Goal: Task Accomplishment & Management: Manage account settings

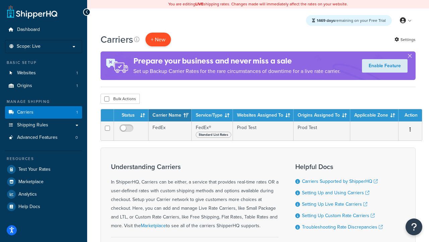
click at [158, 40] on button "+ New" at bounding box center [158, 40] width 25 height 14
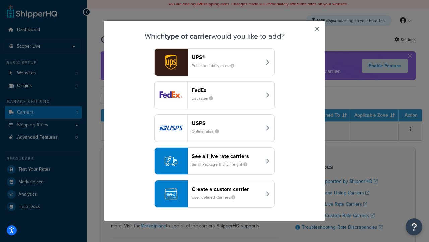
click at [215, 95] on div "FedEx List rates" at bounding box center [227, 95] width 70 height 16
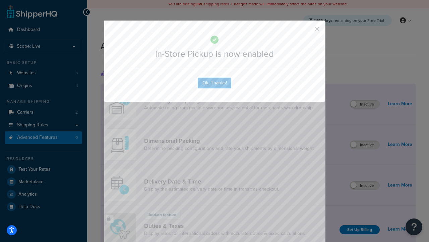
scroll to position [218, 0]
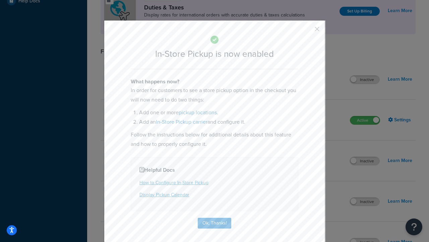
click at [307, 31] on button "button" at bounding box center [308, 32] width 2 height 2
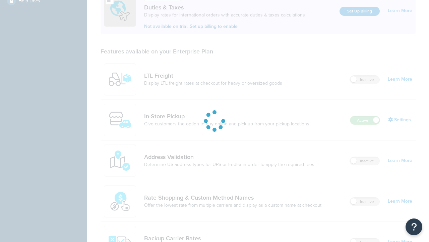
scroll to position [205, 0]
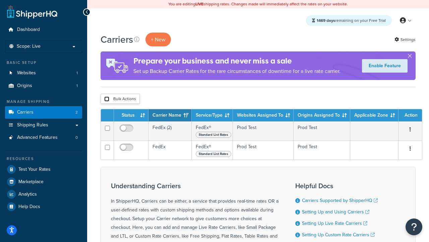
click at [107, 99] on input "checkbox" at bounding box center [106, 98] width 5 height 5
checkbox input "true"
click at [0, 0] on button "Delete" at bounding box center [0, 0] width 0 height 0
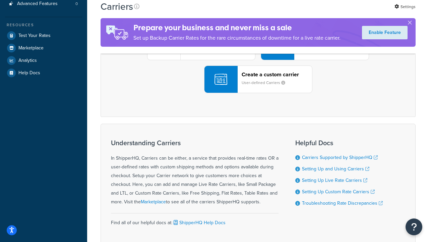
click at [258, 93] on div "UPS® Published daily rates FedEx List rates USPS Online rates See all live rate…" at bounding box center [258, 46] width 301 height 93
click at [334, 12] on header "FedEx" at bounding box center [334, 8] width 70 height 6
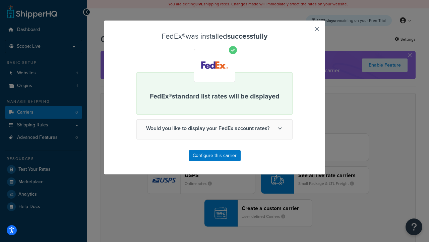
click at [307, 31] on button "button" at bounding box center [308, 32] width 2 height 2
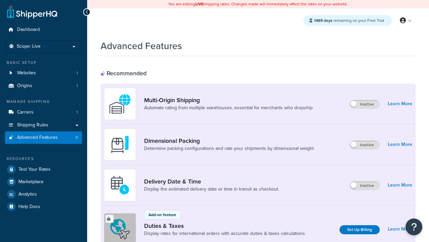
click at [365, 104] on label "Inactive" at bounding box center [365, 104] width 30 height 8
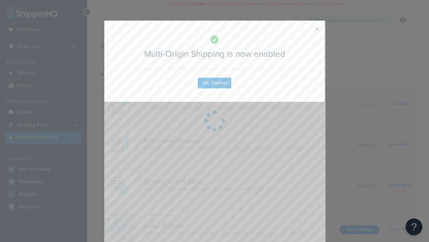
click at [307, 31] on button "button" at bounding box center [308, 32] width 2 height 2
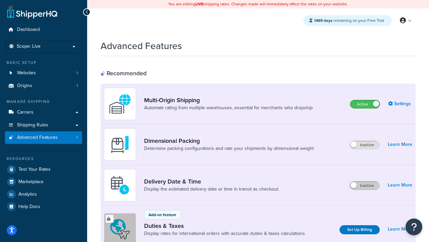
click at [365, 186] on label "Inactive" at bounding box center [365, 185] width 30 height 8
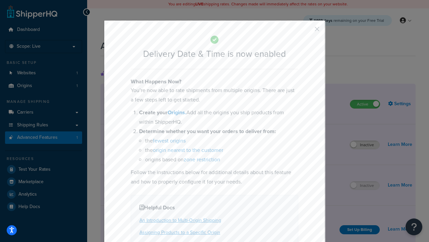
click at [307, 31] on button "button" at bounding box center [308, 32] width 2 height 2
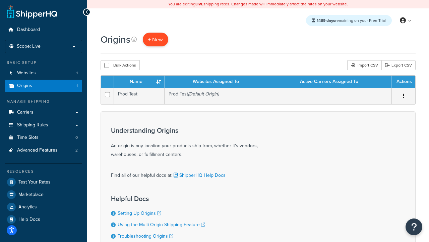
click at [155, 40] on span "+ New" at bounding box center [155, 40] width 15 height 8
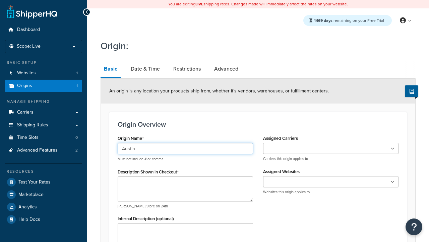
type input "Austin"
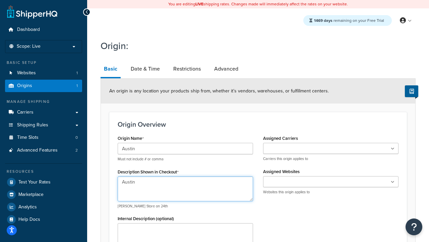
type textarea "Austin"
type input "Test Street"
type input "Austin"
select select "43"
type input "Austin"
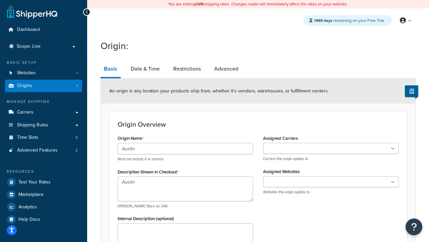
scroll to position [210, 0]
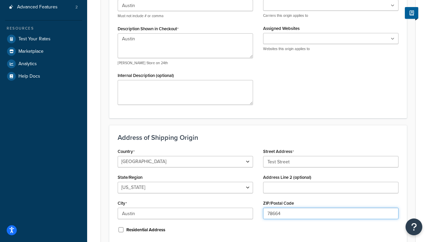
type input "78664"
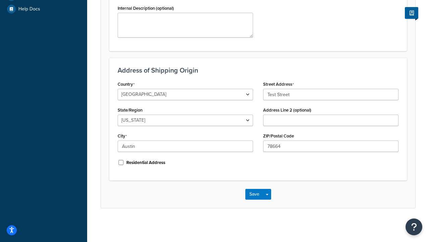
scroll to position [0, 0]
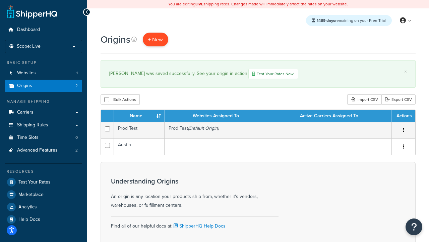
click at [155, 40] on span "+ New" at bounding box center [155, 40] width 15 height 8
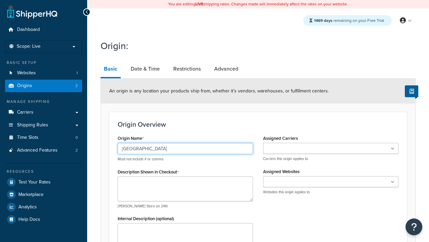
type input "[GEOGRAPHIC_DATA]"
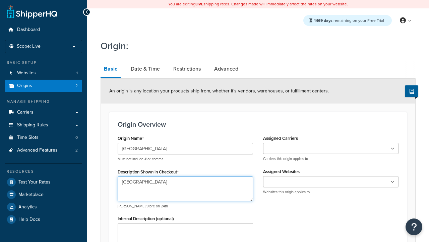
type textarea "Georgetown"
type input "Test Street"
type input "Austin"
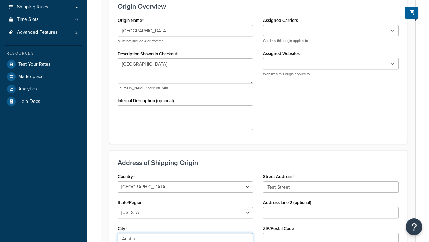
select select "43"
type input "Austin"
type input "78664"
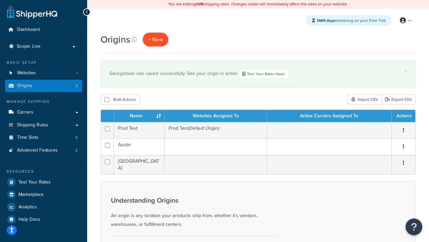
click at [155, 40] on span "+ New" at bounding box center [155, 40] width 15 height 8
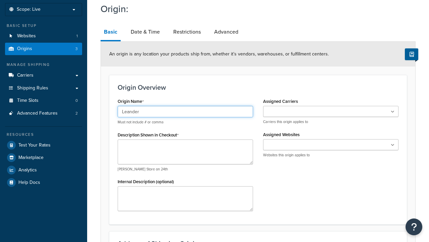
type input "Leander"
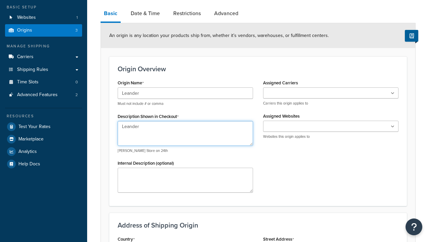
type textarea "Leander"
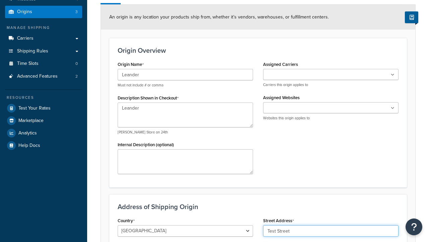
type input "Test Street"
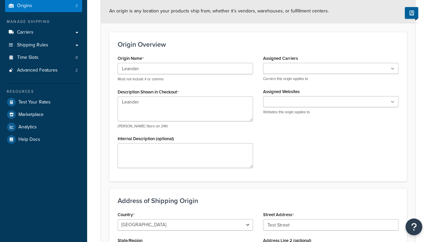
type input "Austin"
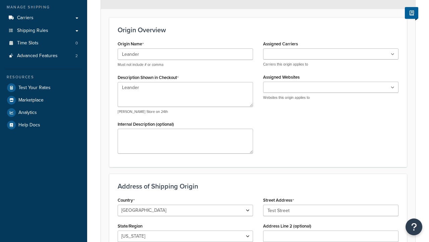
select select "43"
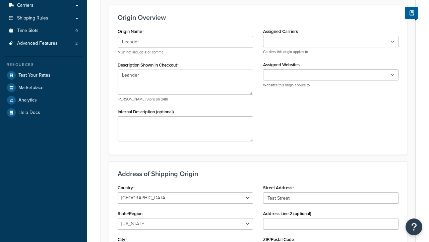
type input "Austin"
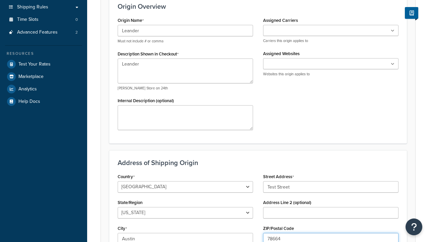
type input "78664"
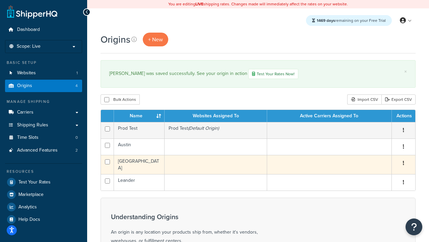
click at [404, 164] on icon "button" at bounding box center [403, 162] width 1 height 5
click at [0, 0] on link "Edit" at bounding box center [0, 0] width 0 height 0
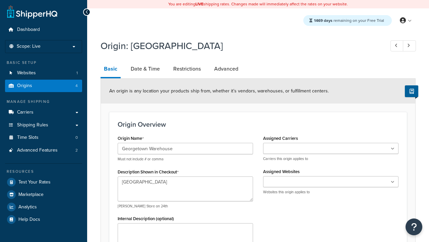
select select "43"
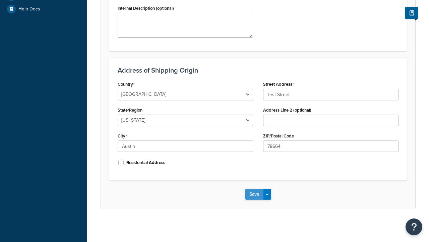
type input "Georgetown Warehouse"
click at [254, 194] on button "Save" at bounding box center [255, 194] width 18 height 11
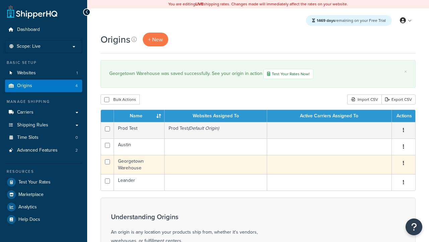
click at [404, 164] on icon "button" at bounding box center [403, 162] width 1 height 5
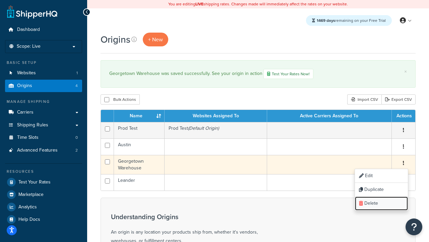
click at [381, 204] on link "Delete" at bounding box center [381, 203] width 53 height 14
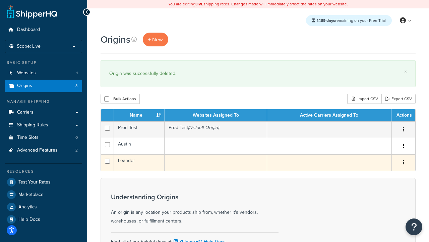
click at [404, 163] on icon "button" at bounding box center [403, 162] width 1 height 5
click at [0, 0] on link "Duplicate" at bounding box center [0, 0] width 0 height 0
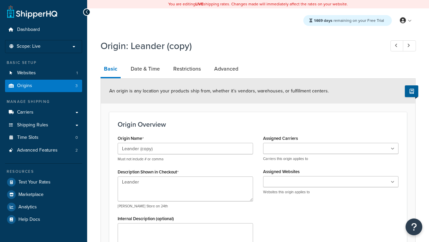
select select "43"
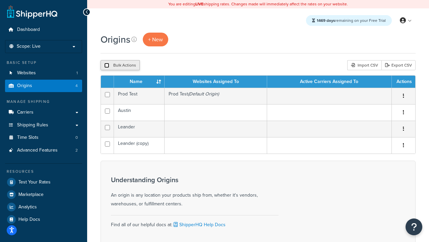
click at [107, 66] on input "checkbox" at bounding box center [106, 65] width 5 height 5
checkbox input "true"
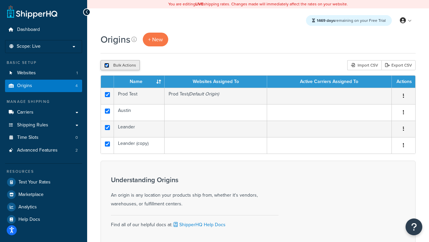
checkbox input "true"
click at [178, 66] on button "Delete" at bounding box center [178, 65] width 23 height 10
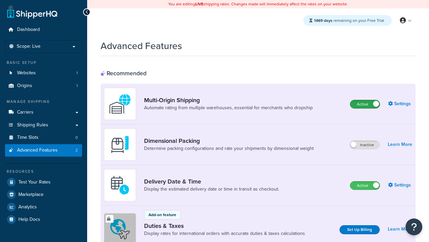
click at [365, 104] on label "Active" at bounding box center [366, 104] width 30 height 8
click at [365, 186] on label "Active" at bounding box center [366, 185] width 30 height 8
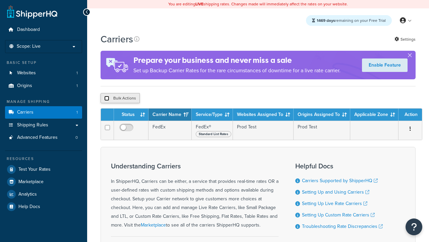
click at [107, 99] on input "checkbox" at bounding box center [106, 98] width 5 height 5
checkbox input "true"
click at [0, 0] on button "Delete" at bounding box center [0, 0] width 0 height 0
